Goal: Navigation & Orientation: Find specific page/section

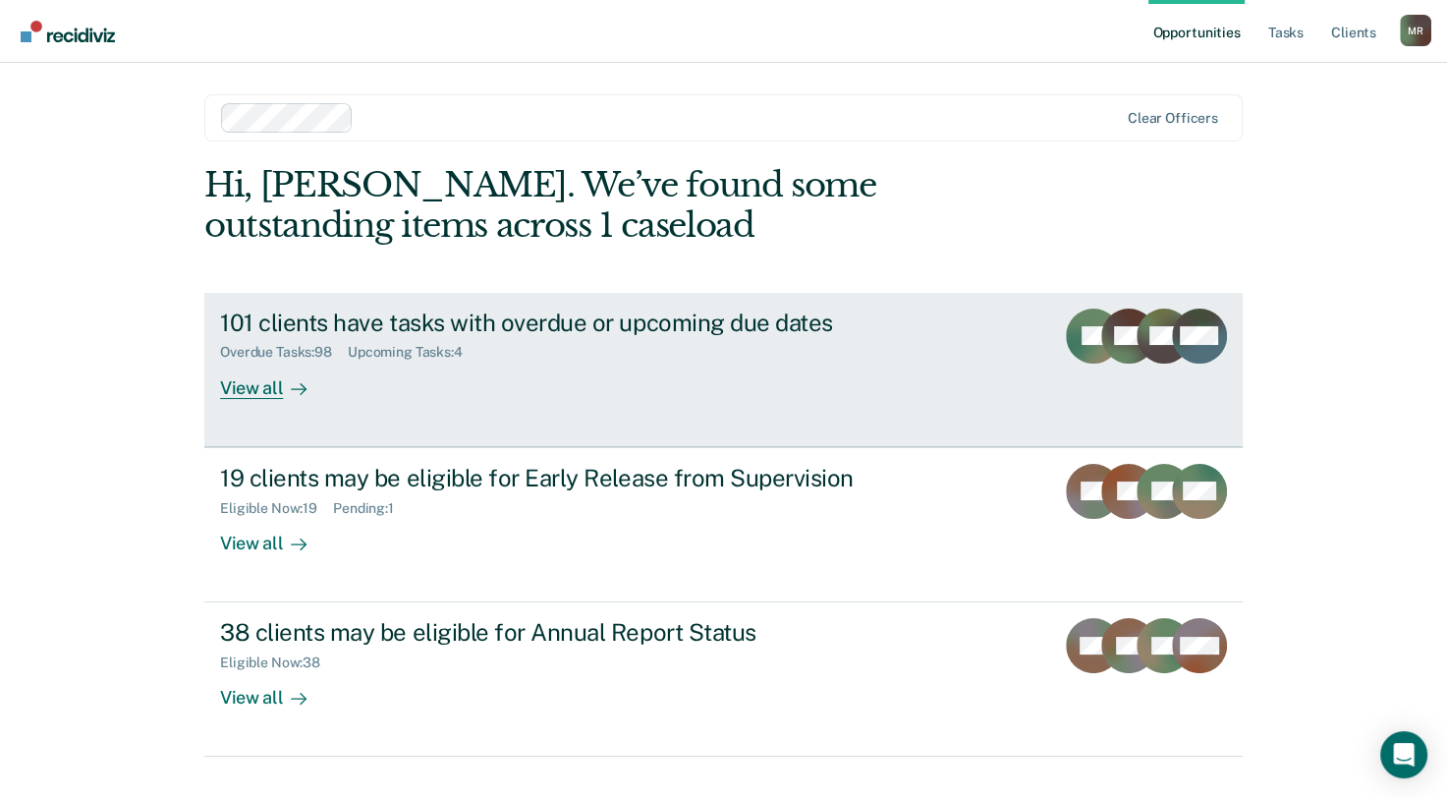
click at [252, 385] on div "View all" at bounding box center [275, 380] width 110 height 38
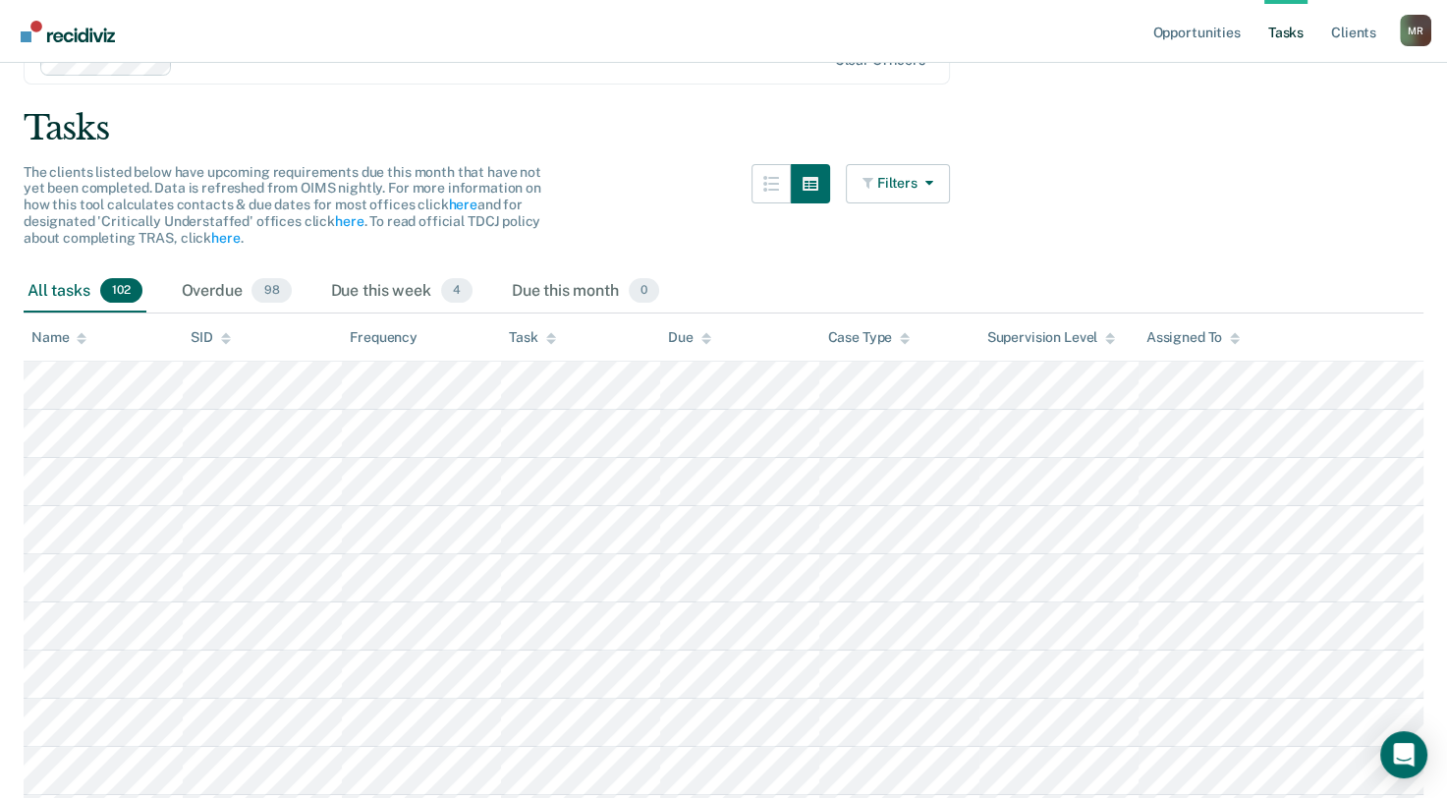
scroll to position [196, 0]
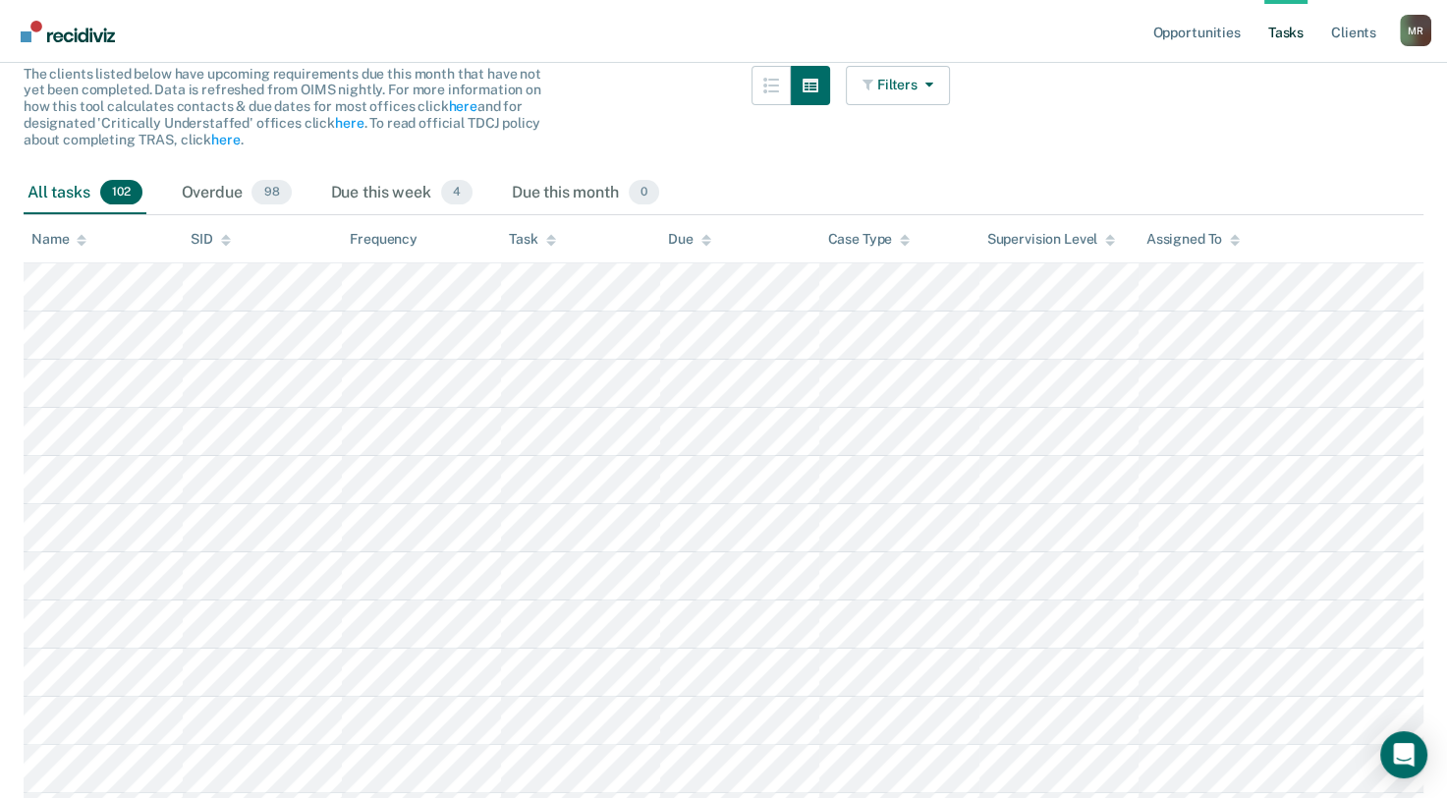
click at [549, 236] on icon at bounding box center [551, 236] width 10 height 5
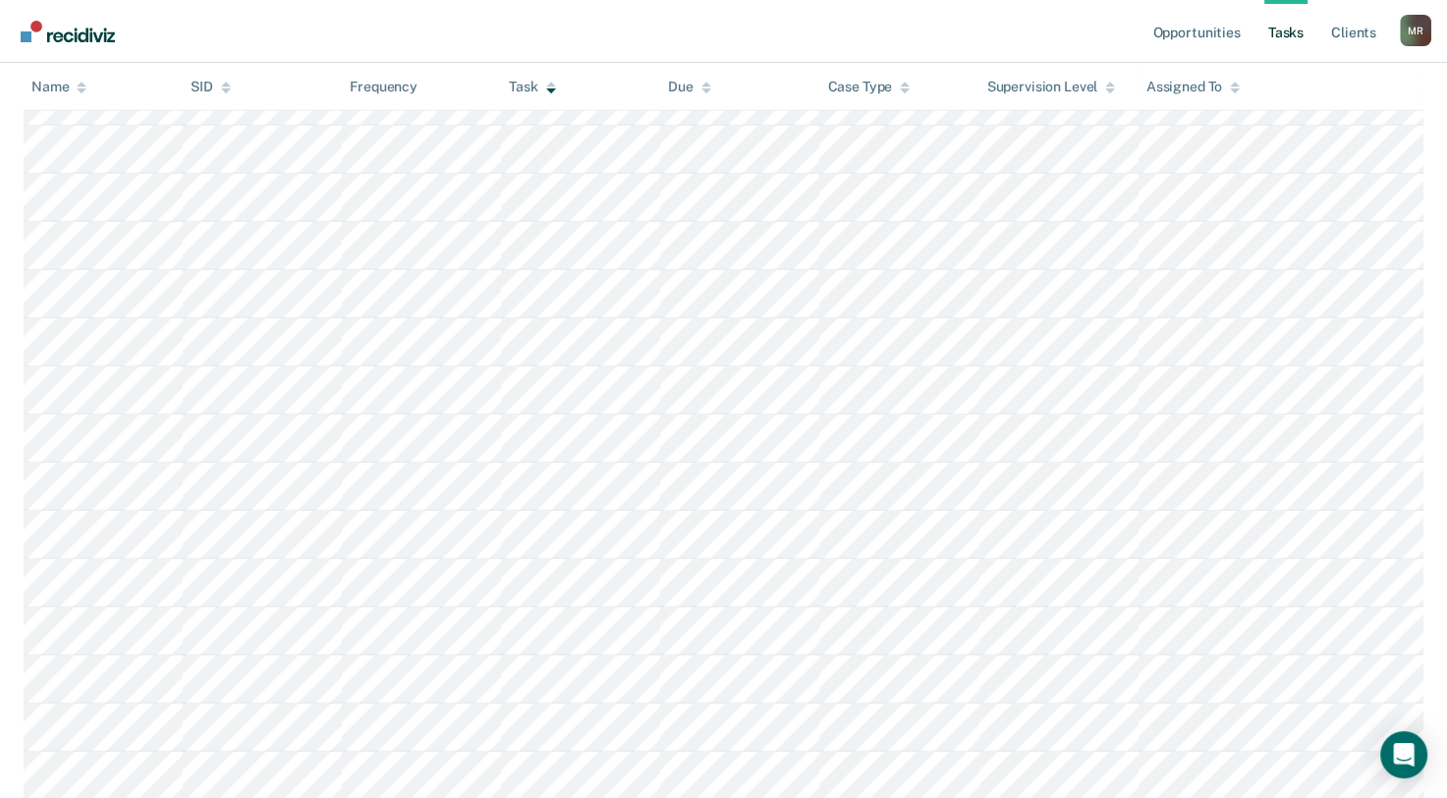
scroll to position [4669, 0]
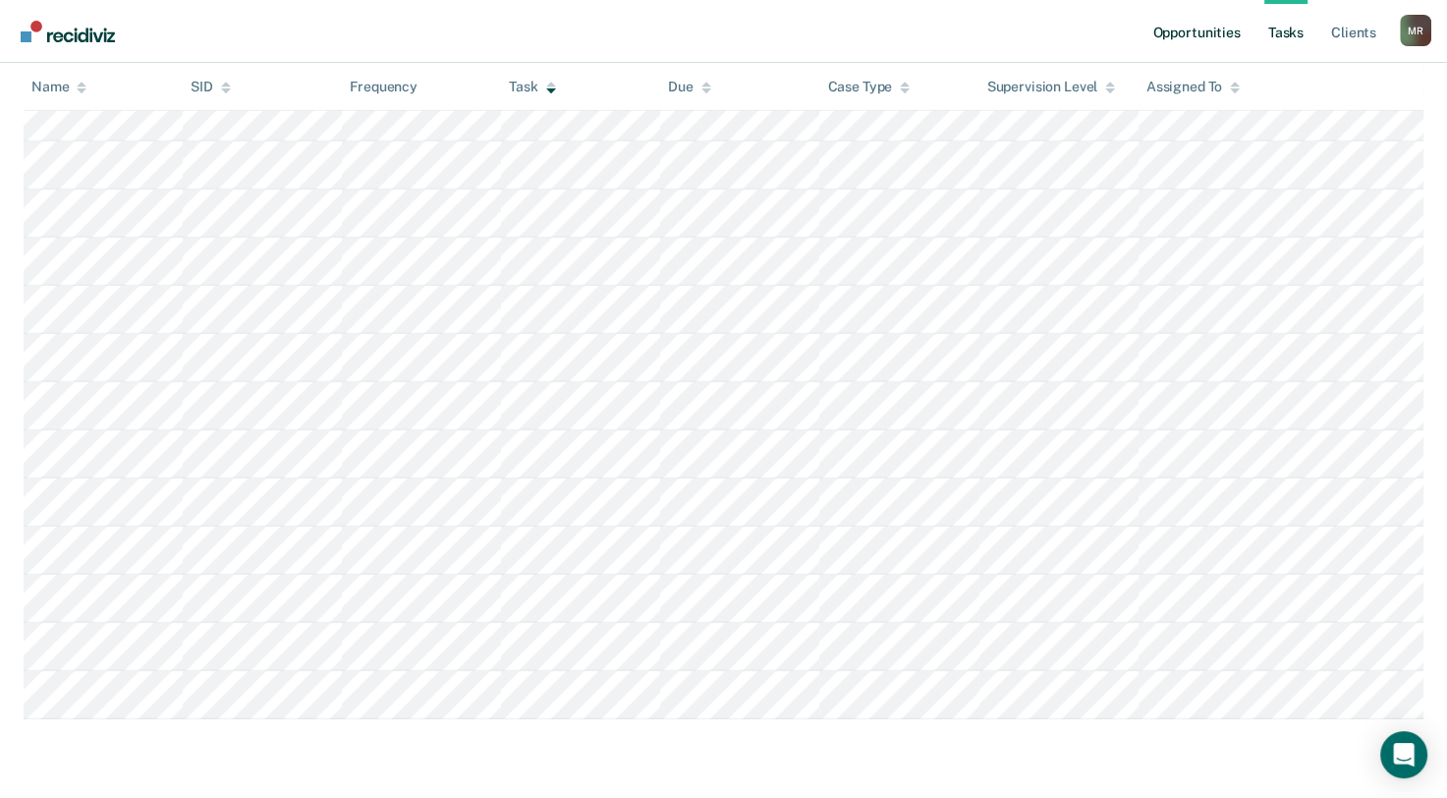
click at [1226, 35] on link "Opportunities" at bounding box center [1195, 31] width 95 height 63
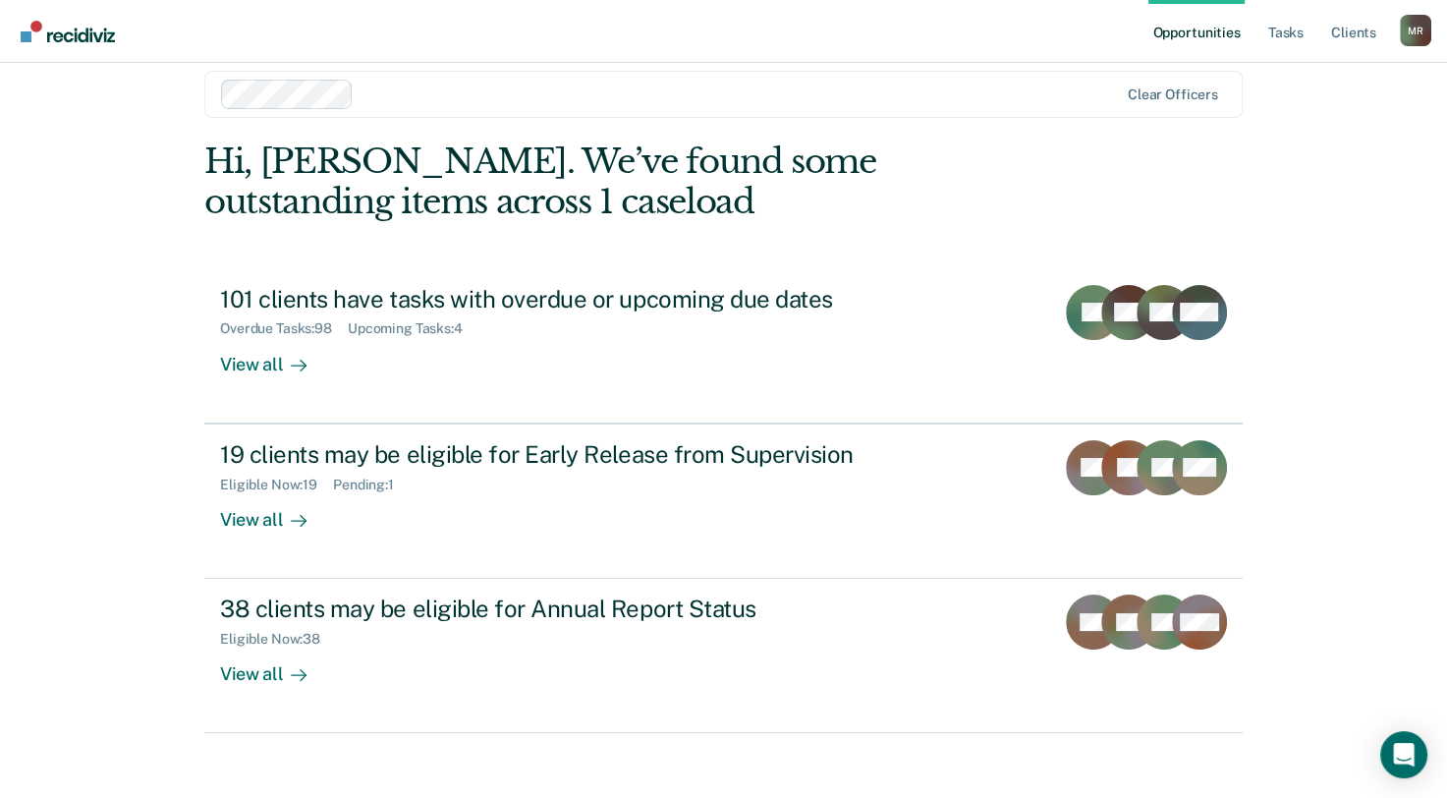
scroll to position [36, 0]
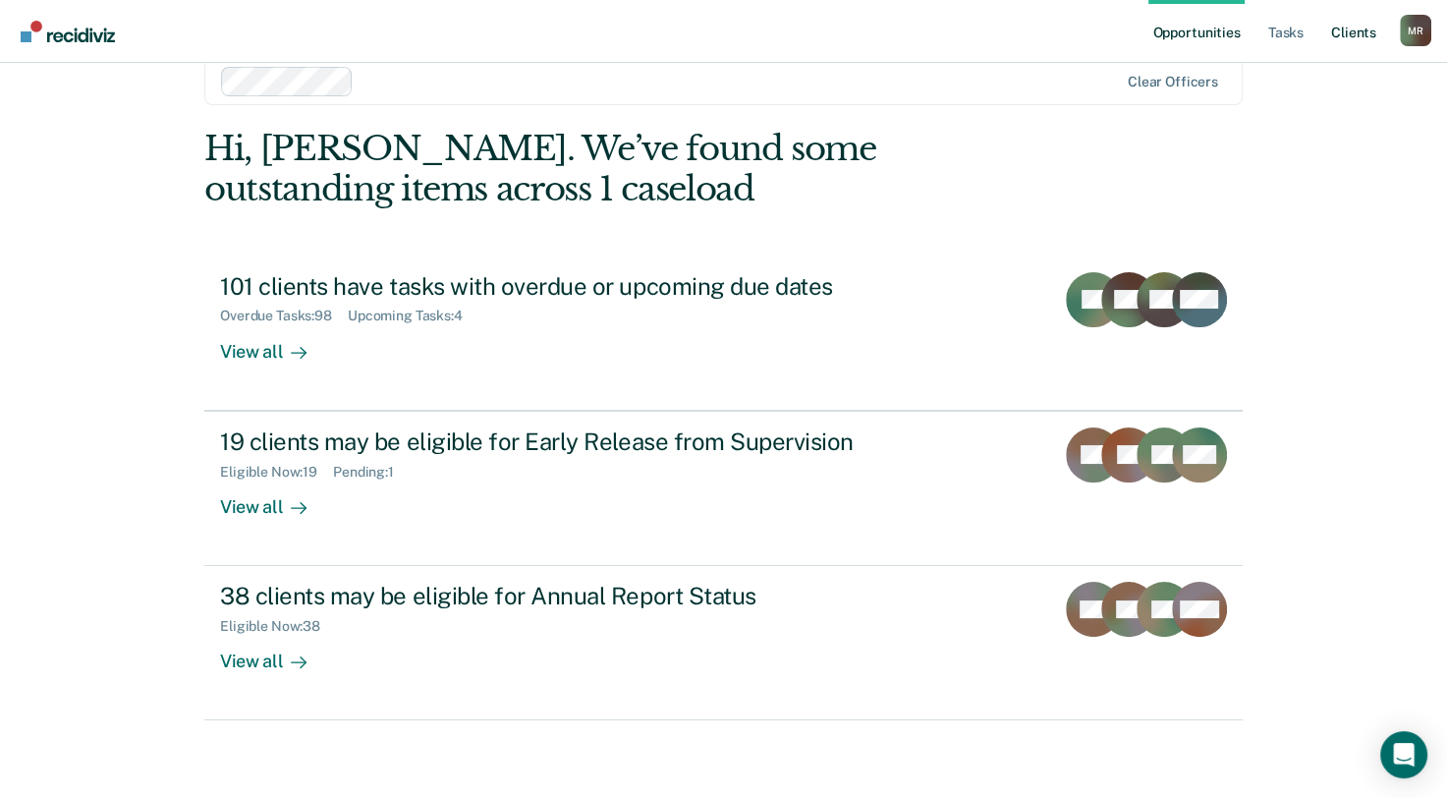
click at [1364, 31] on link "Client s" at bounding box center [1353, 31] width 53 height 63
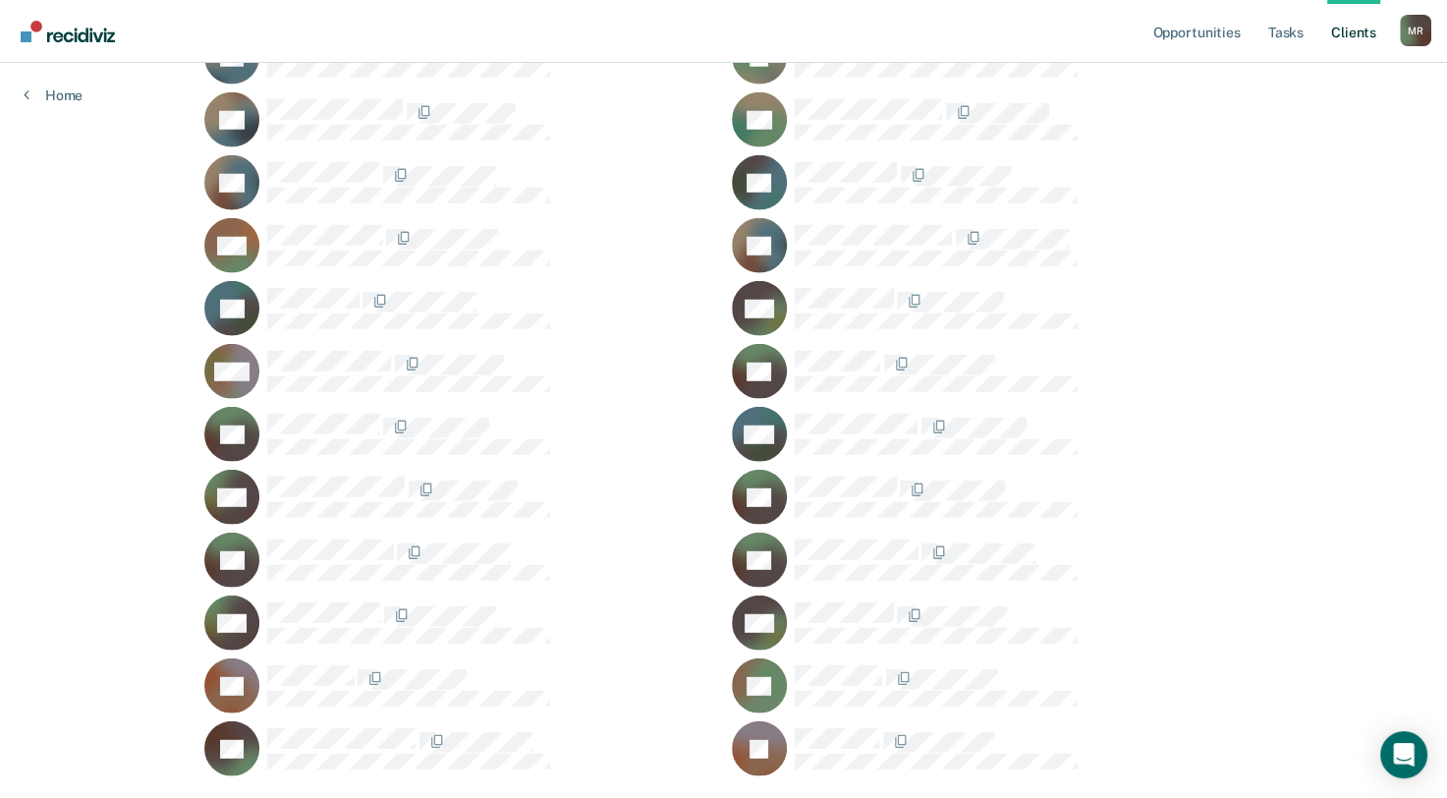
scroll to position [5162, 0]
